Goal: Task Accomplishment & Management: Manage account settings

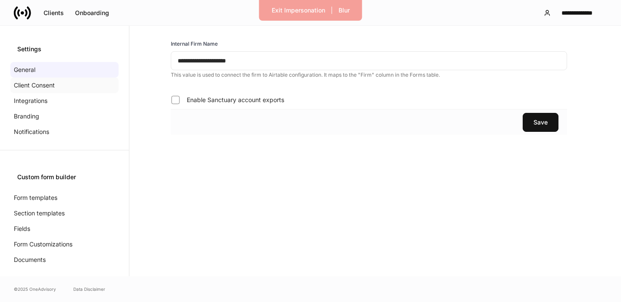
click at [90, 85] on div "Client Consent" at bounding box center [64, 86] width 108 height 16
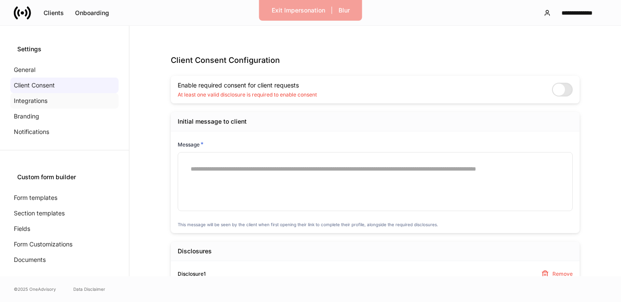
click at [74, 94] on div "Integrations" at bounding box center [64, 101] width 108 height 16
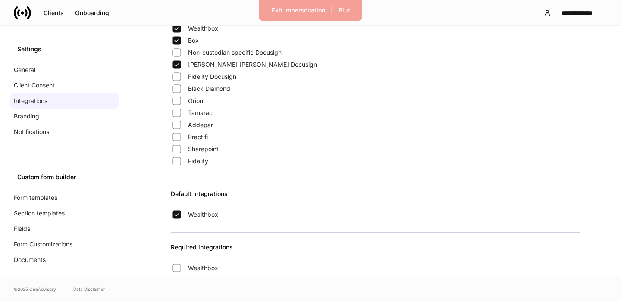
scroll to position [236, 0]
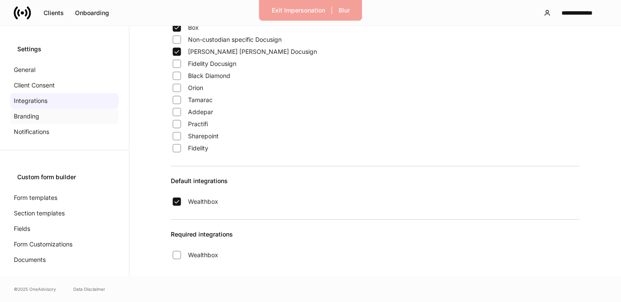
click at [51, 116] on div "Branding" at bounding box center [64, 117] width 108 height 16
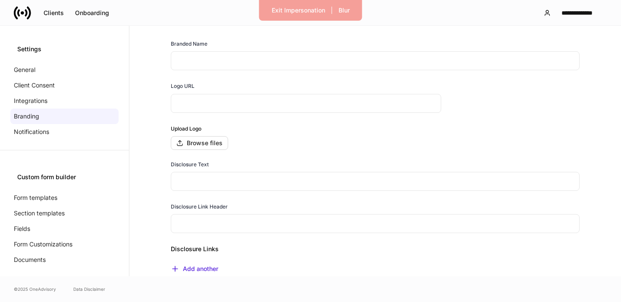
click at [210, 67] on input "text" at bounding box center [375, 60] width 409 height 19
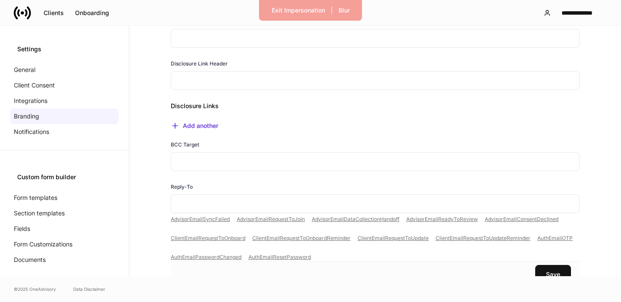
scroll to position [168, 0]
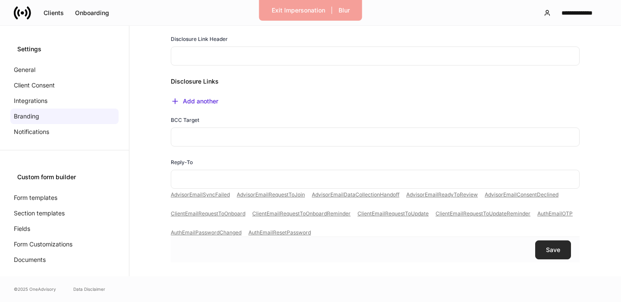
type input "**********"
click at [551, 247] on div "Save" at bounding box center [553, 250] width 14 height 6
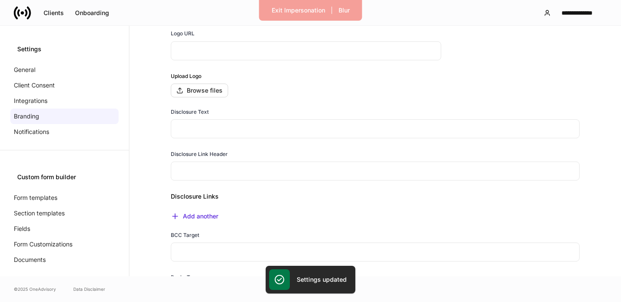
scroll to position [0, 0]
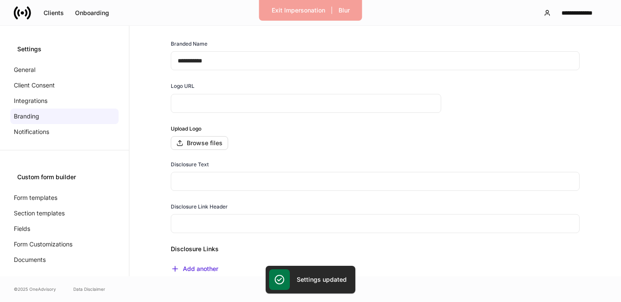
drag, startPoint x: 50, startPoint y: 97, endPoint x: 134, endPoint y: 98, distance: 83.3
click at [50, 97] on div "Integrations" at bounding box center [64, 101] width 108 height 16
